Goal: Check status

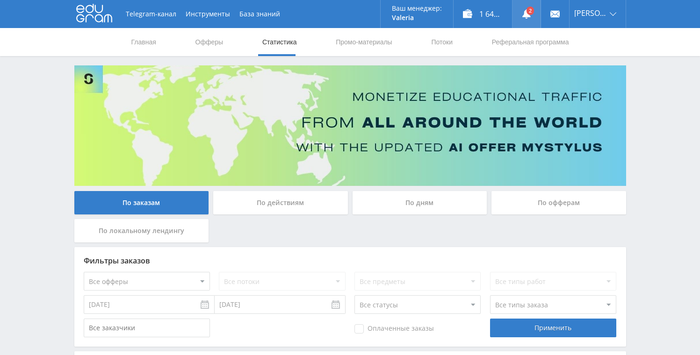
click at [526, 14] on use at bounding box center [526, 13] width 8 height 9
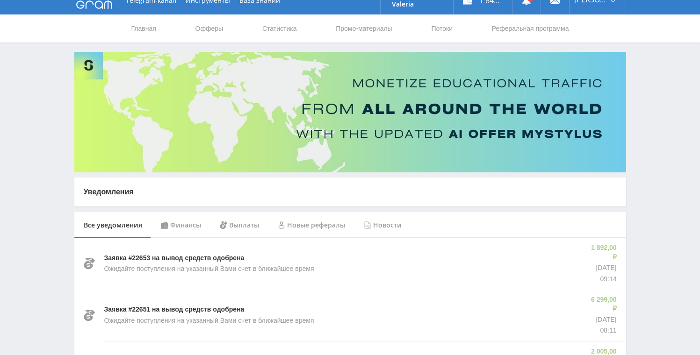
scroll to position [15, 0]
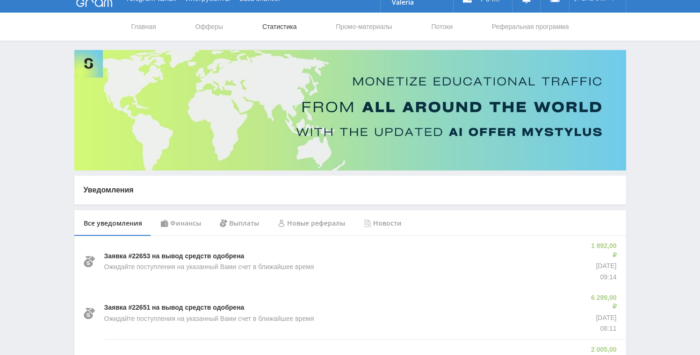
click at [272, 31] on link "Статистика" at bounding box center [279, 27] width 36 height 28
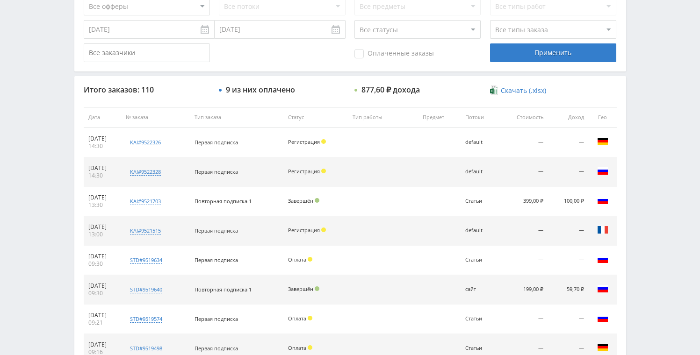
scroll to position [98, 0]
